Goal: Task Accomplishment & Management: Manage account settings

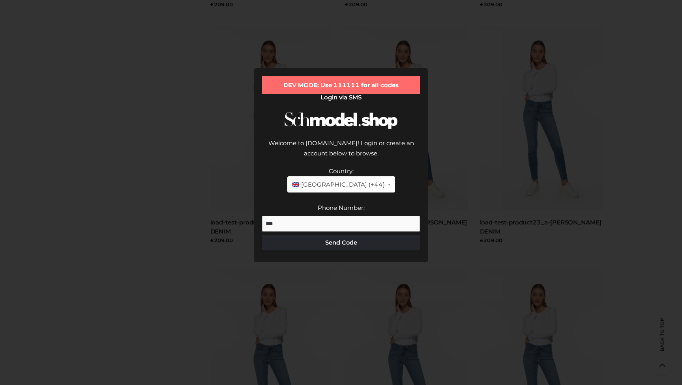
scroll to position [733, 0]
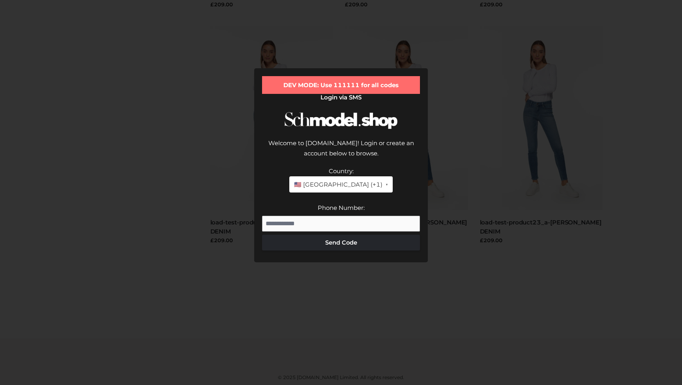
scroll to position [733, 0]
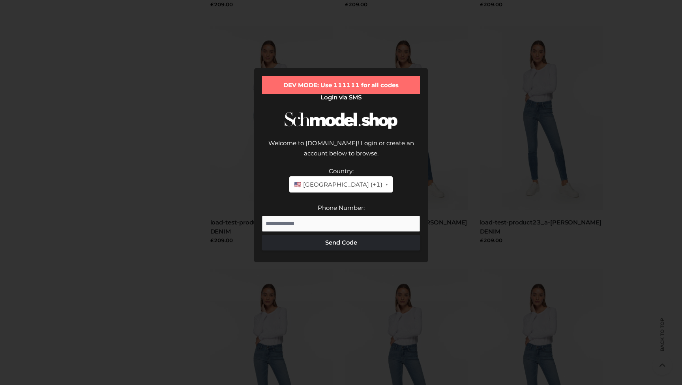
click at [332, 185] on span "🇺🇸 [GEOGRAPHIC_DATA] (+1)" at bounding box center [338, 185] width 88 height 10
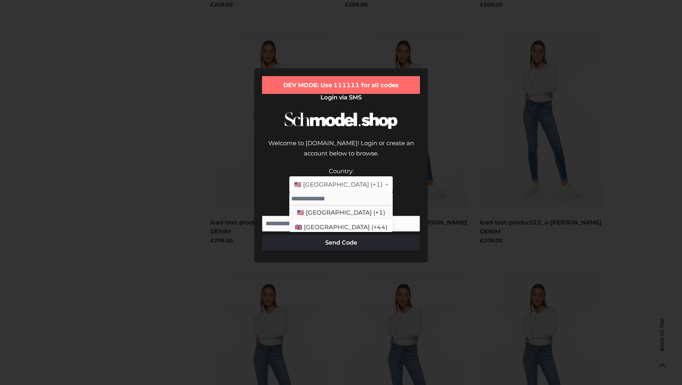
click at [329, 214] on li "🇺🇸 United States (+1)" at bounding box center [340, 213] width 103 height 15
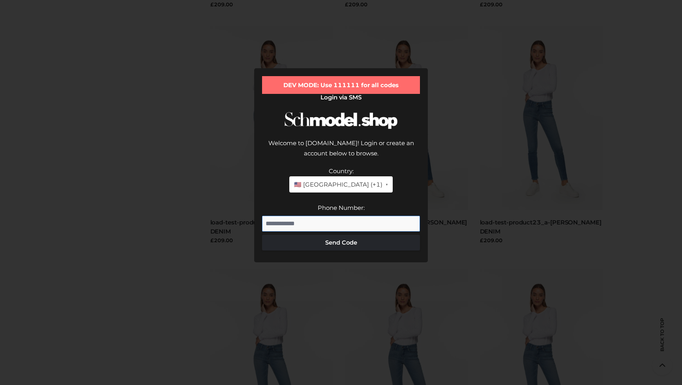
click at [307, 223] on input "Phone Number:" at bounding box center [341, 224] width 158 height 16
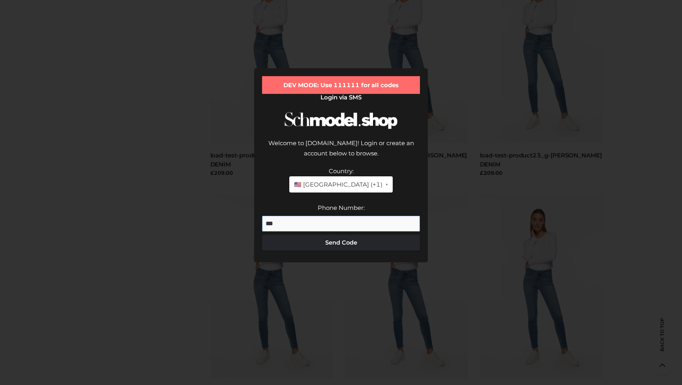
scroll to position [295, 0]
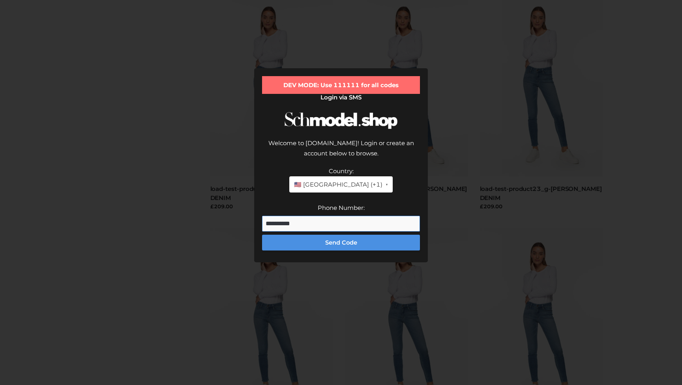
type input "**********"
click at [329, 240] on button "Send Code" at bounding box center [341, 243] width 158 height 16
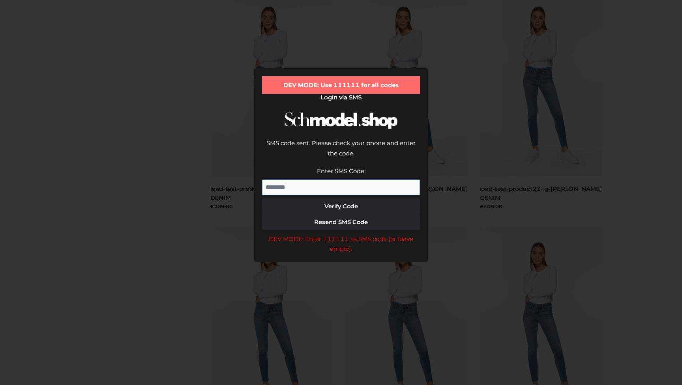
click at [318, 190] on input "Enter SMS Code:" at bounding box center [341, 188] width 158 height 16
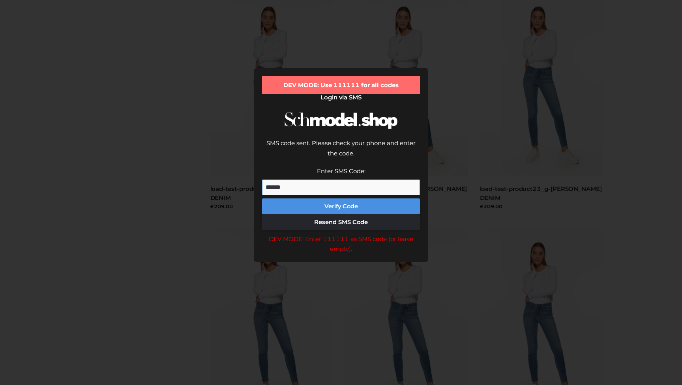
type input "******"
click at [335, 206] on button "Verify Code" at bounding box center [341, 207] width 158 height 16
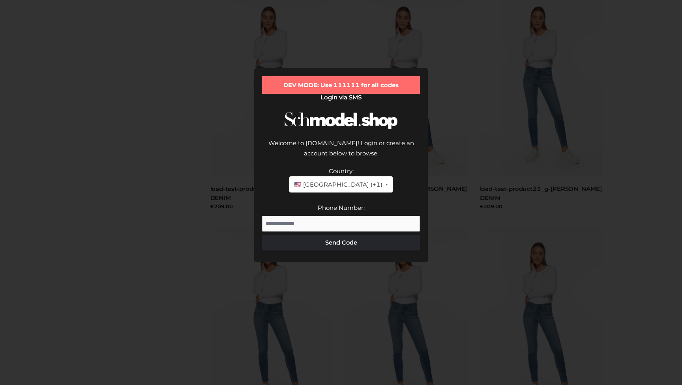
scroll to position [295, 0]
click at [325, 181] on span "🇺🇸 United States (+1)" at bounding box center [338, 185] width 88 height 10
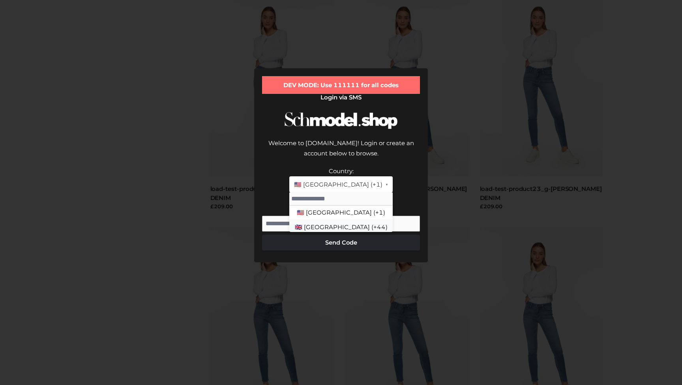
click at [325, 224] on li "🇬🇧 [GEOGRAPHIC_DATA] (+44)" at bounding box center [340, 227] width 103 height 15
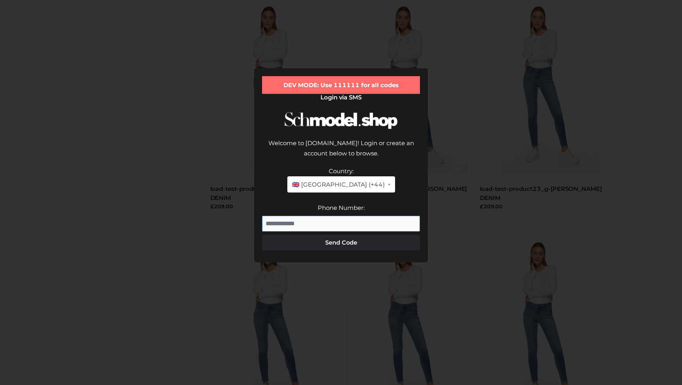
click at [317, 221] on input "Phone Number:" at bounding box center [341, 224] width 158 height 16
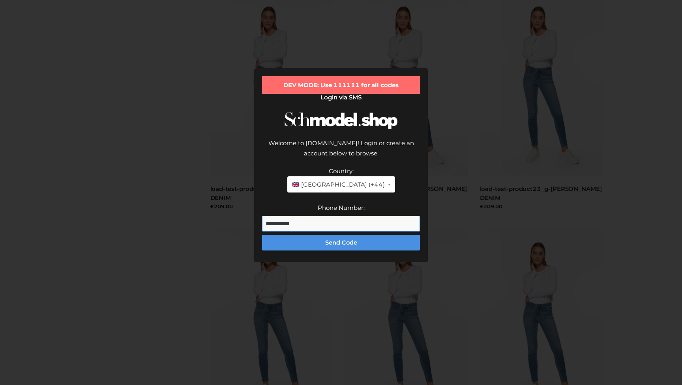
type input "**********"
click at [333, 239] on button "Send Code" at bounding box center [341, 243] width 158 height 16
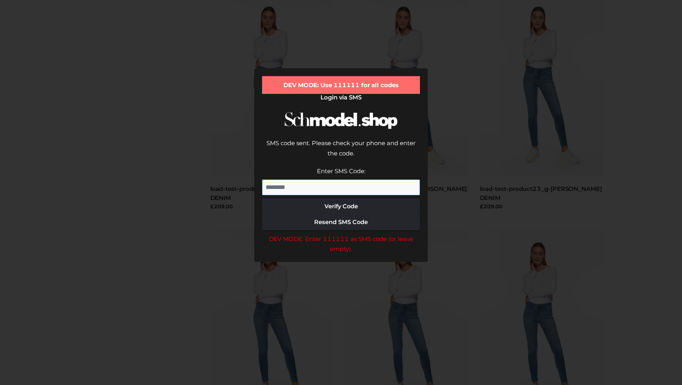
click at [336, 189] on input "Enter SMS Code:" at bounding box center [341, 188] width 158 height 16
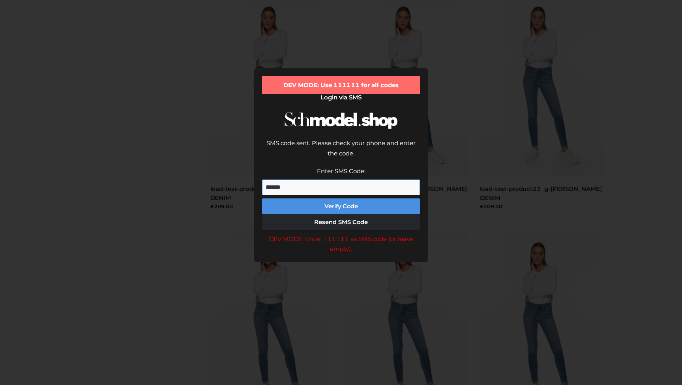
type input "******"
click at [345, 206] on button "Verify Code" at bounding box center [341, 207] width 158 height 16
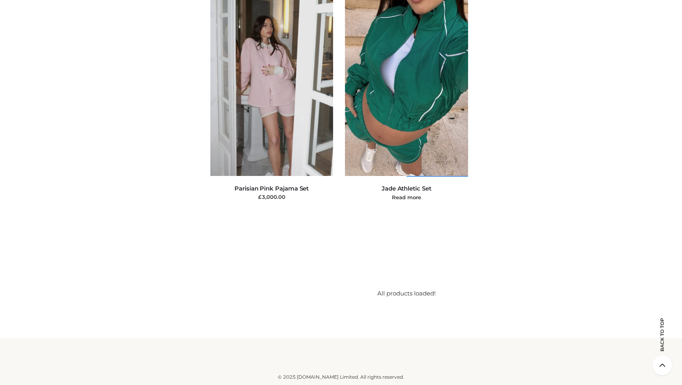
scroll to position [19781, 0]
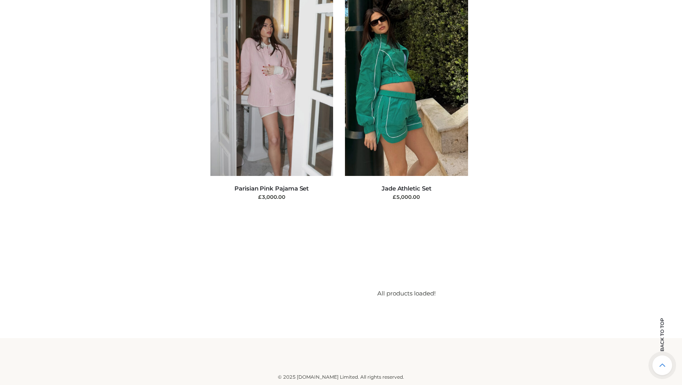
click at [665, 362] on icon at bounding box center [662, 366] width 20 height 20
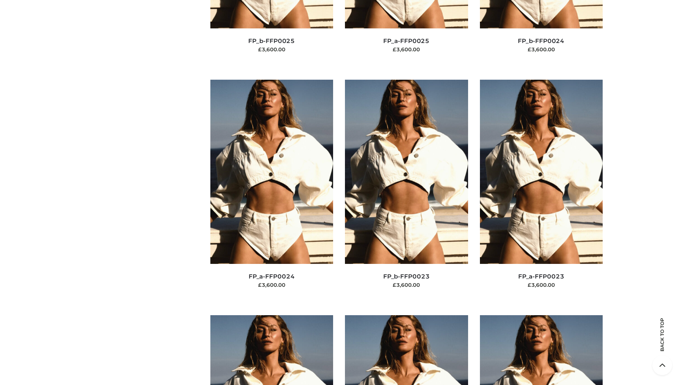
scroll to position [5737, 0]
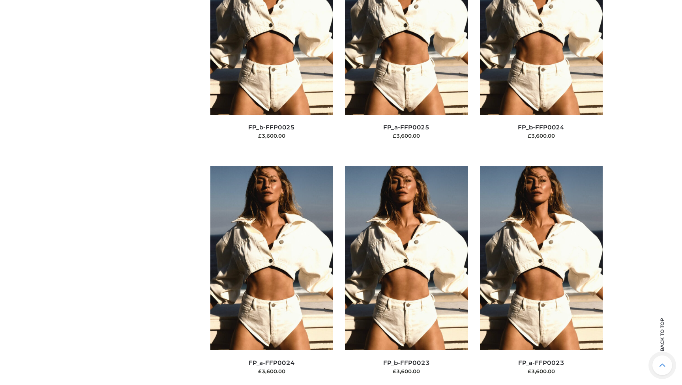
click at [659, 356] on icon at bounding box center [662, 366] width 20 height 20
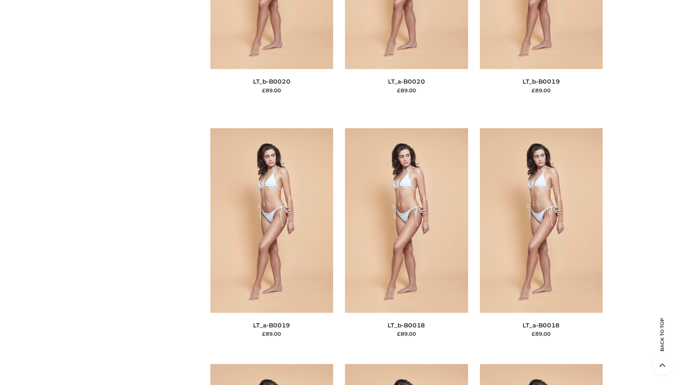
scroll to position [0, 0]
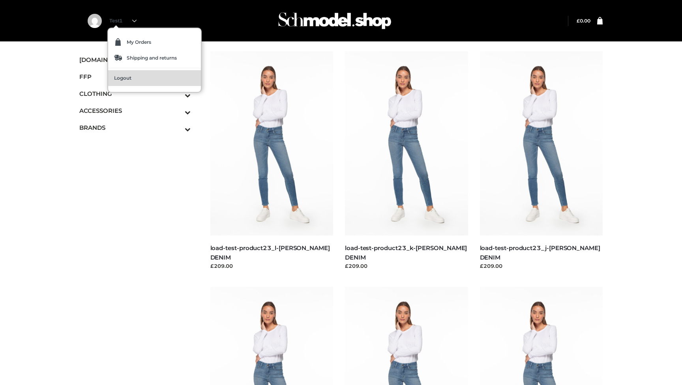
click at [114, 81] on link "Logout" at bounding box center [154, 78] width 93 height 16
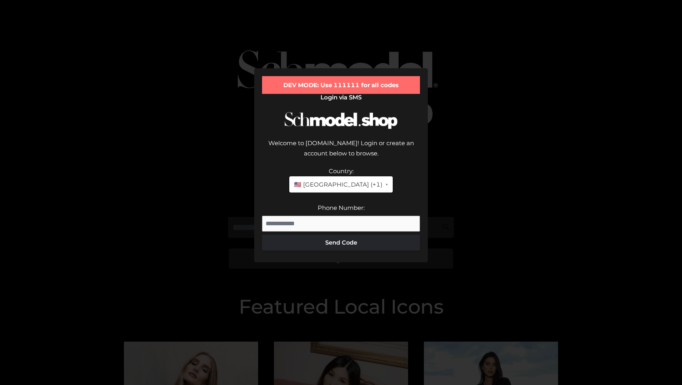
click at [353, 180] on span "🇺🇸 [GEOGRAPHIC_DATA] (+1)" at bounding box center [338, 185] width 88 height 10
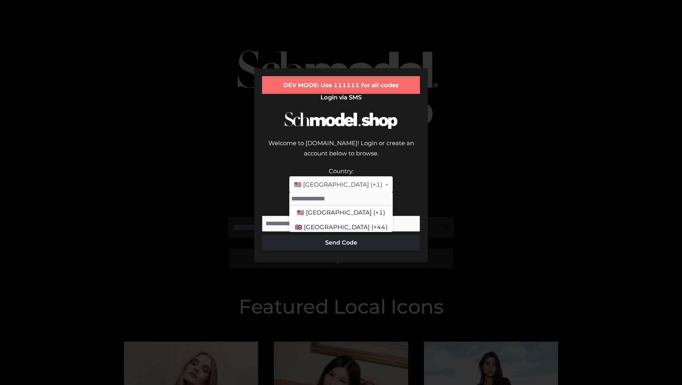
click at [396, 165] on div "Welcome to [DOMAIN_NAME]! Login or create an account below to browse." at bounding box center [341, 152] width 158 height 28
